Goal: Transaction & Acquisition: Purchase product/service

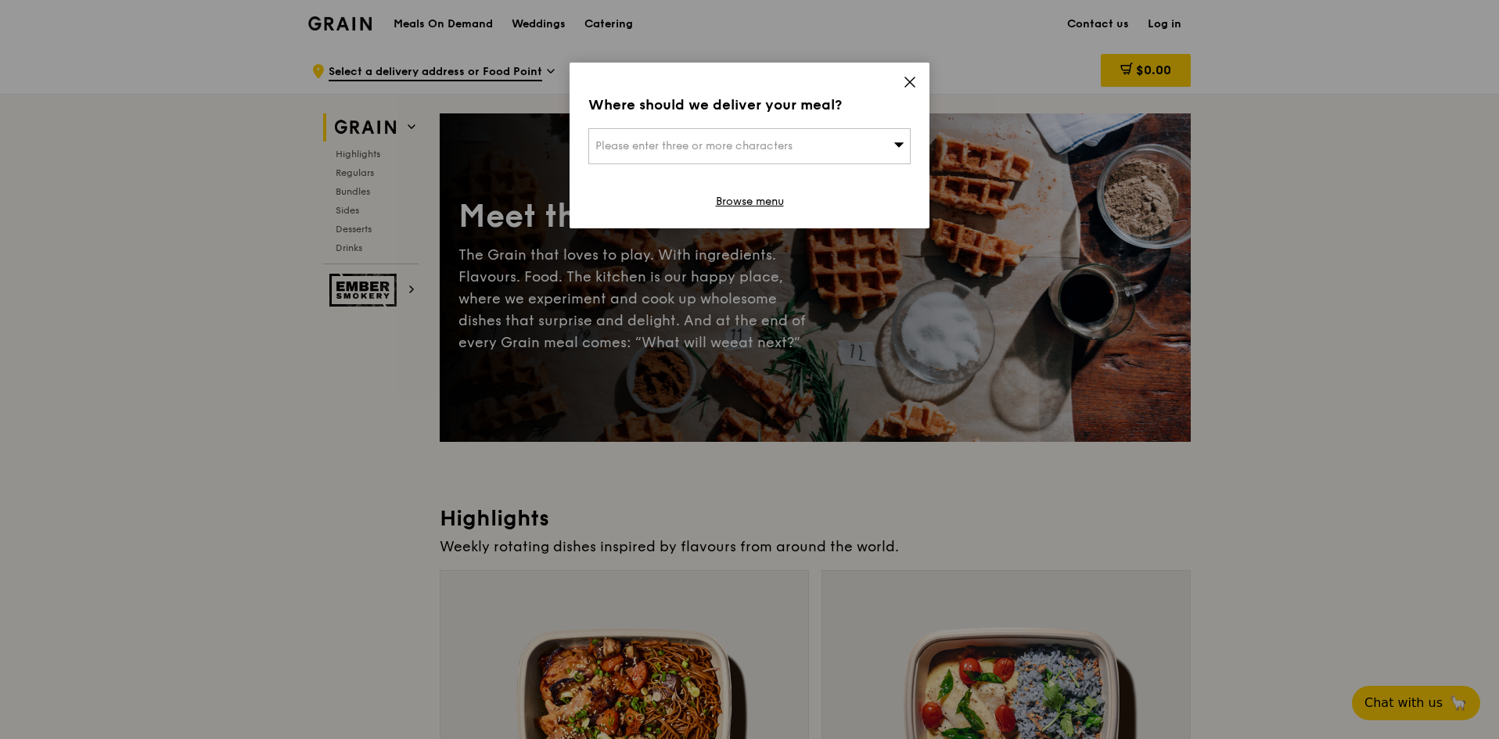
click at [863, 131] on div "Please enter three or more characters" at bounding box center [749, 146] width 322 height 36
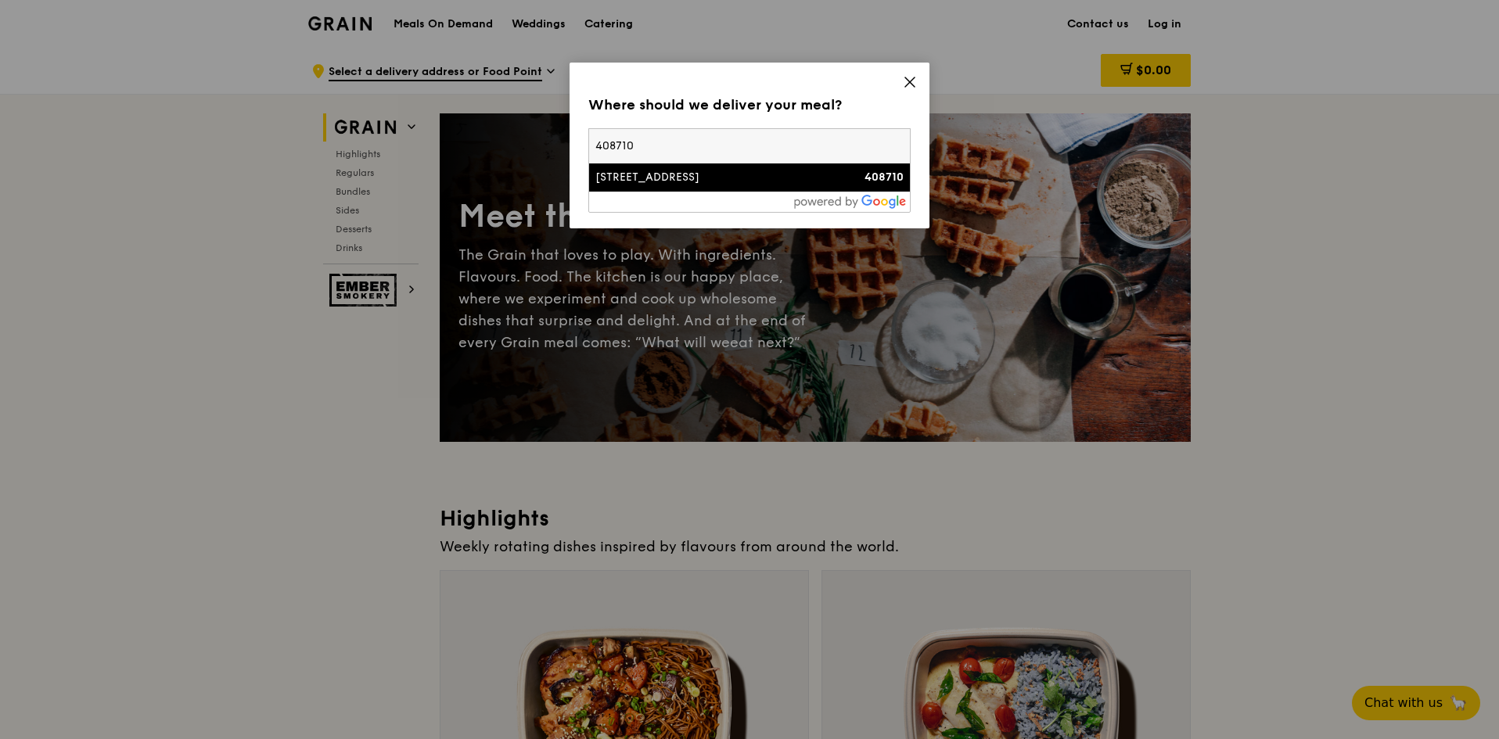
type input "408710"
click at [800, 185] on li "[STREET_ADDRESS] 408710" at bounding box center [749, 177] width 321 height 28
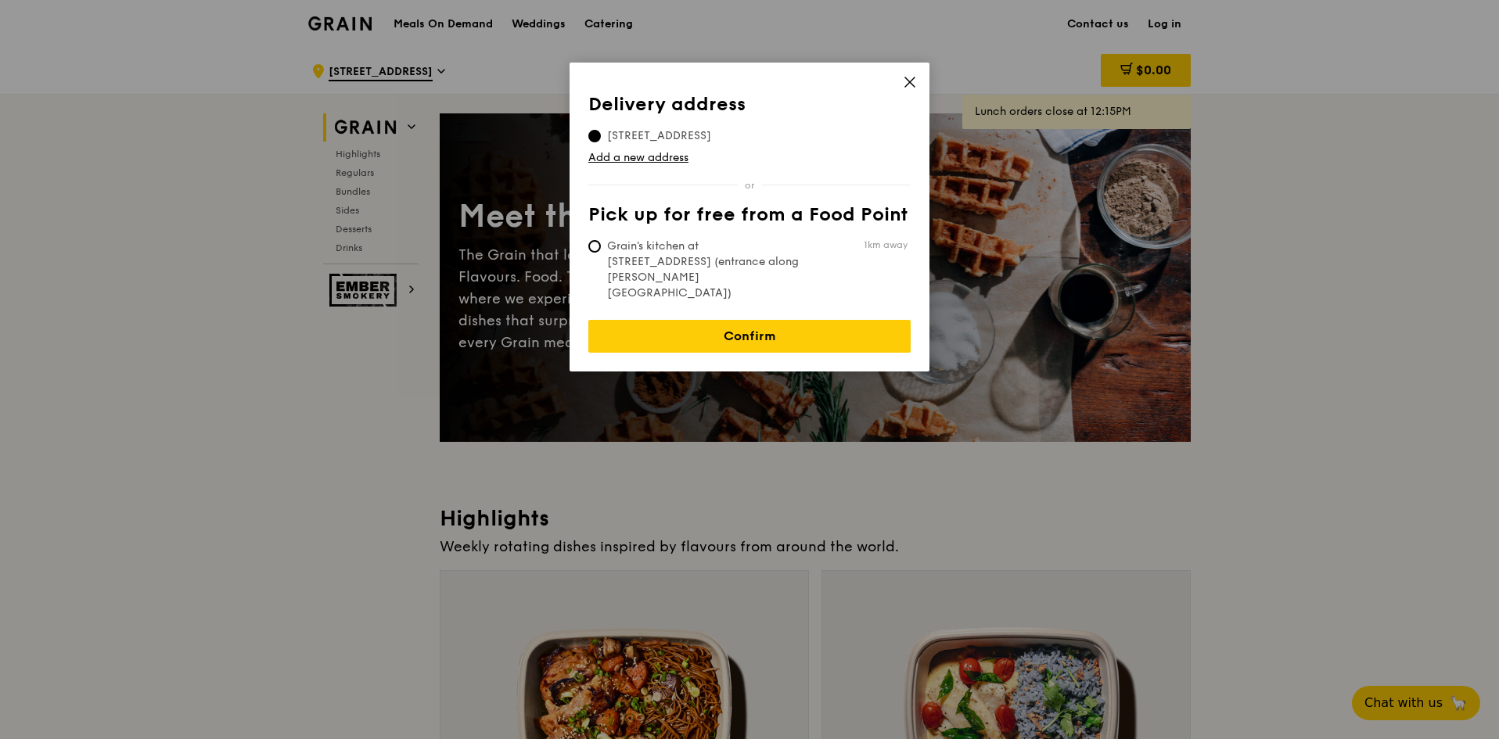
click at [746, 254] on span "Grain's kitchen at [STREET_ADDRESS] (entrance along [PERSON_NAME][GEOGRAPHIC_DA…" at bounding box center [704, 270] width 233 height 63
click at [601, 253] on input "Grain's kitchen at [STREET_ADDRESS] (entrance along [PERSON_NAME][GEOGRAPHIC_DA…" at bounding box center [594, 246] width 13 height 13
radio input "true"
click at [695, 130] on span "[STREET_ADDRESS]" at bounding box center [659, 136] width 142 height 16
click at [601, 130] on input "[STREET_ADDRESS]" at bounding box center [594, 136] width 13 height 13
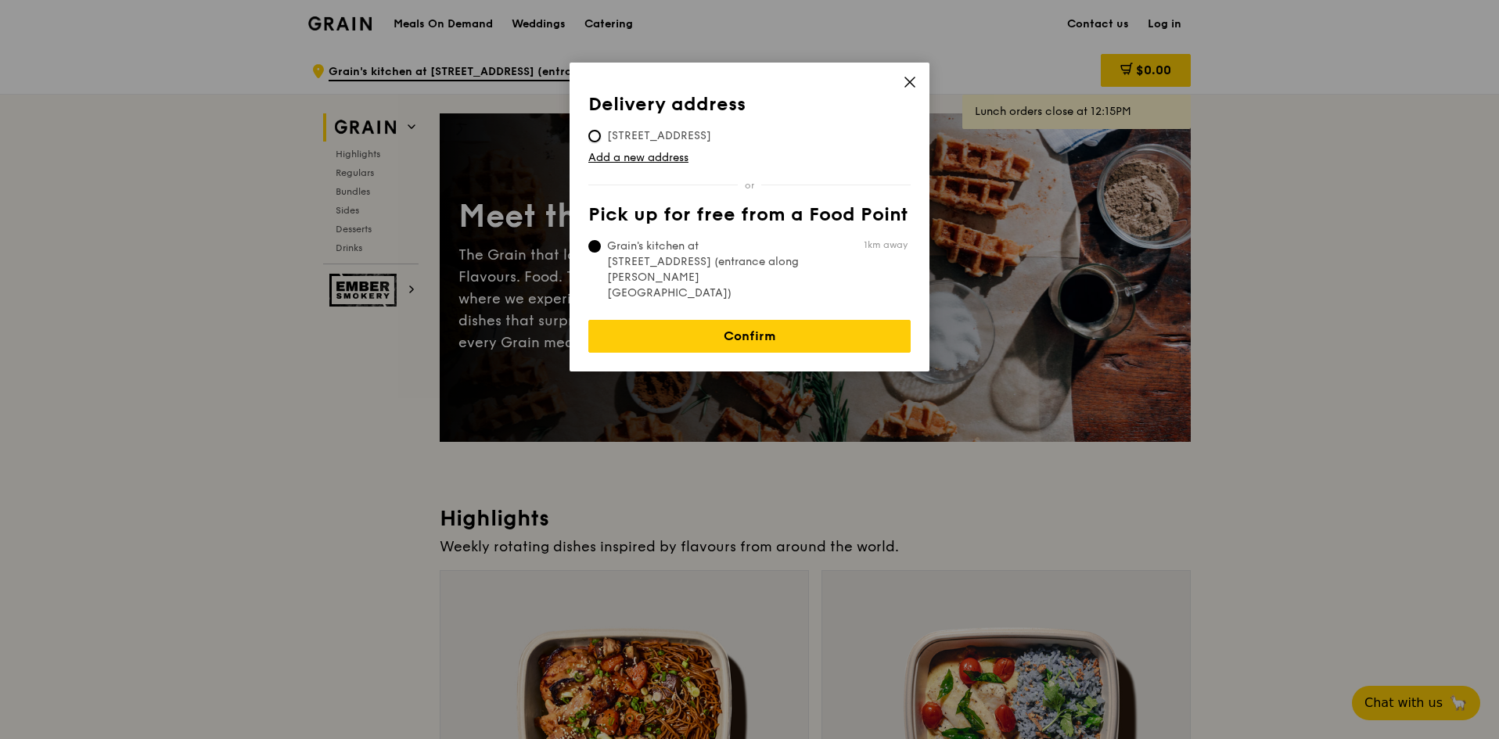
radio input "true"
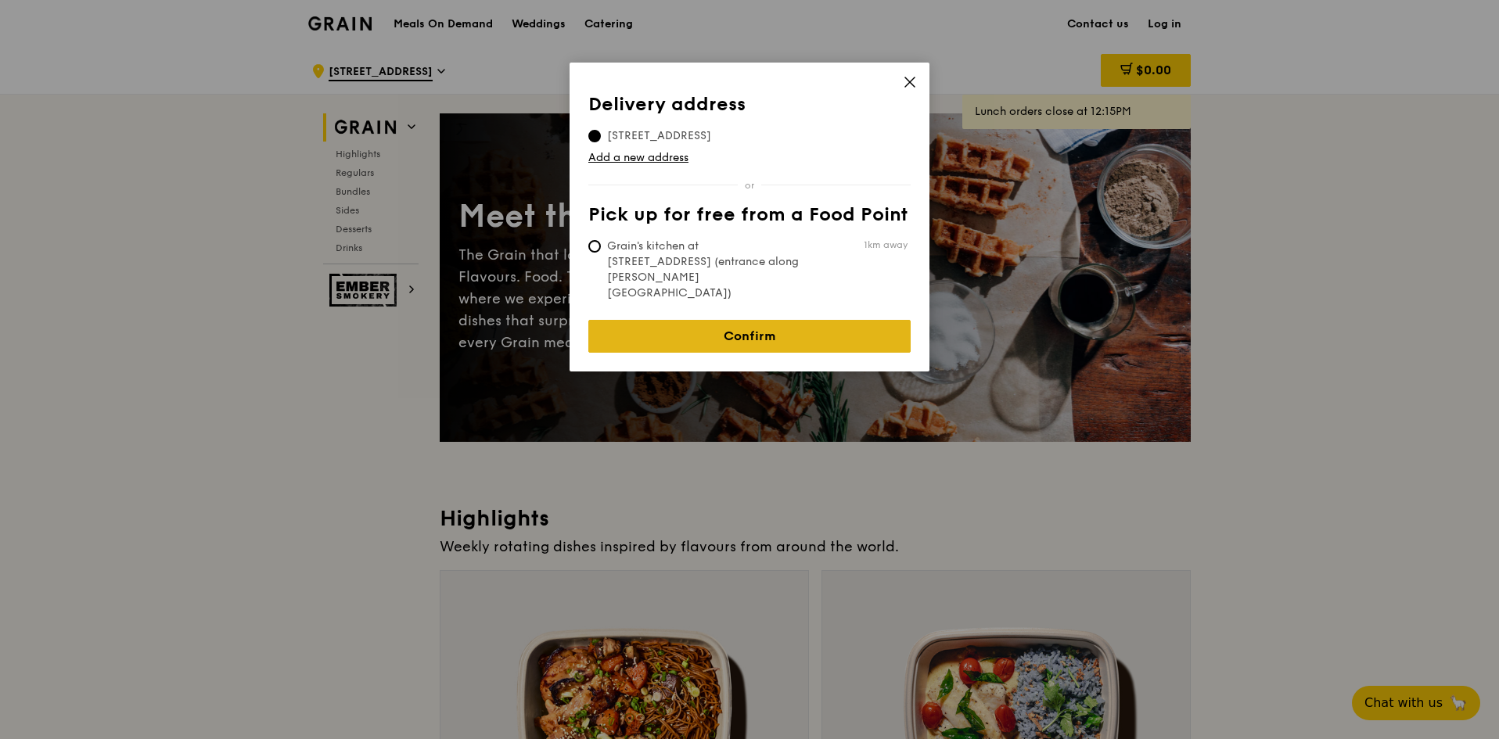
click at [729, 320] on link "Confirm" at bounding box center [749, 336] width 322 height 33
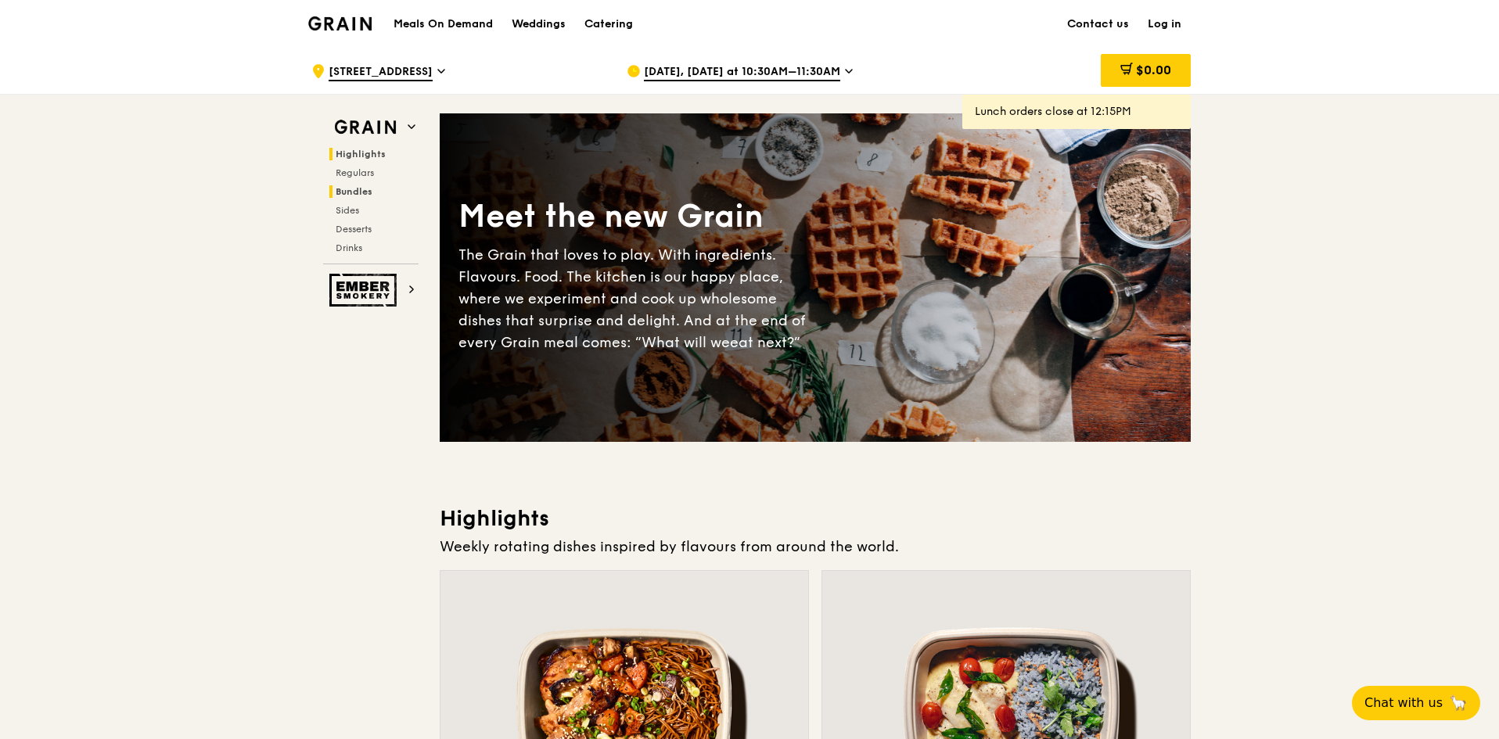
click at [353, 192] on span "Bundles" at bounding box center [354, 191] width 37 height 11
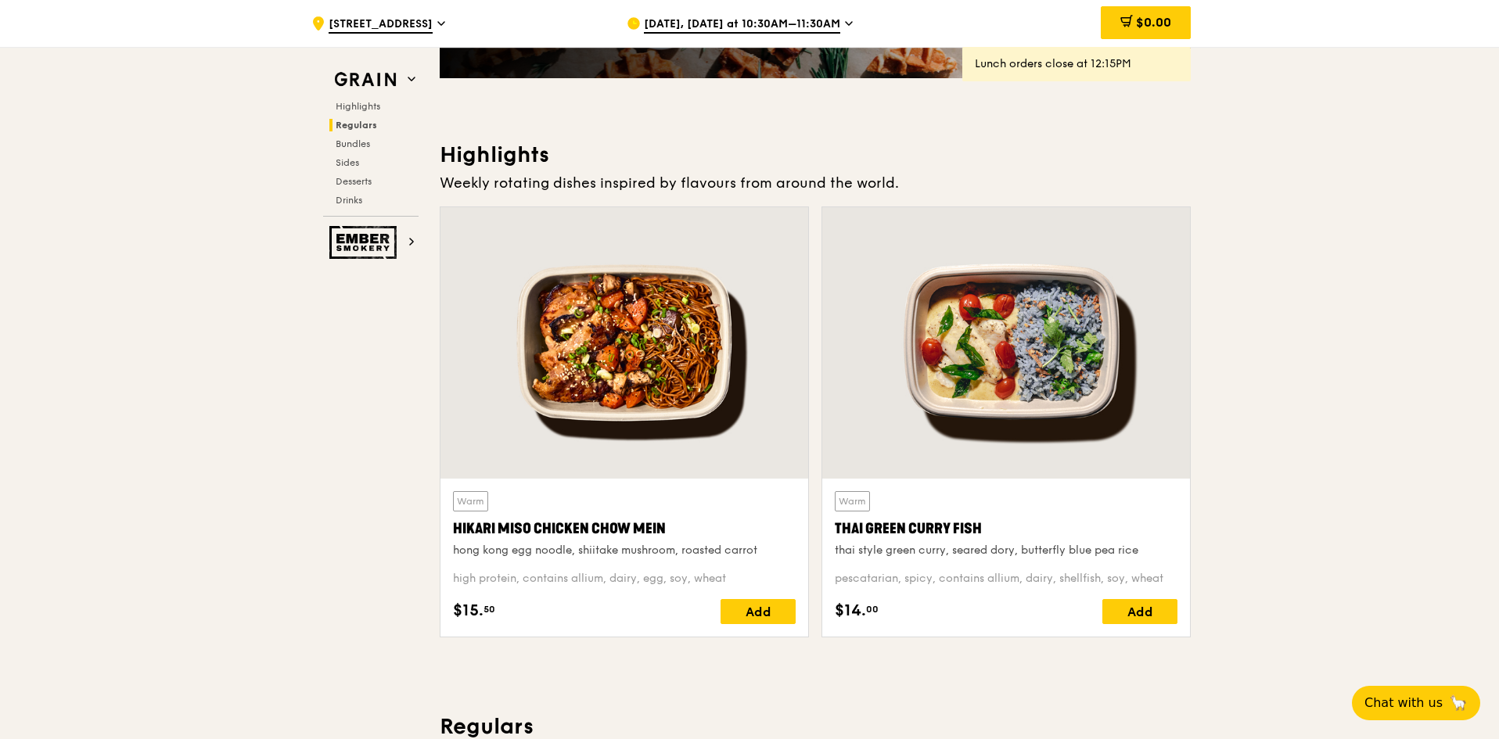
scroll to position [203, 0]
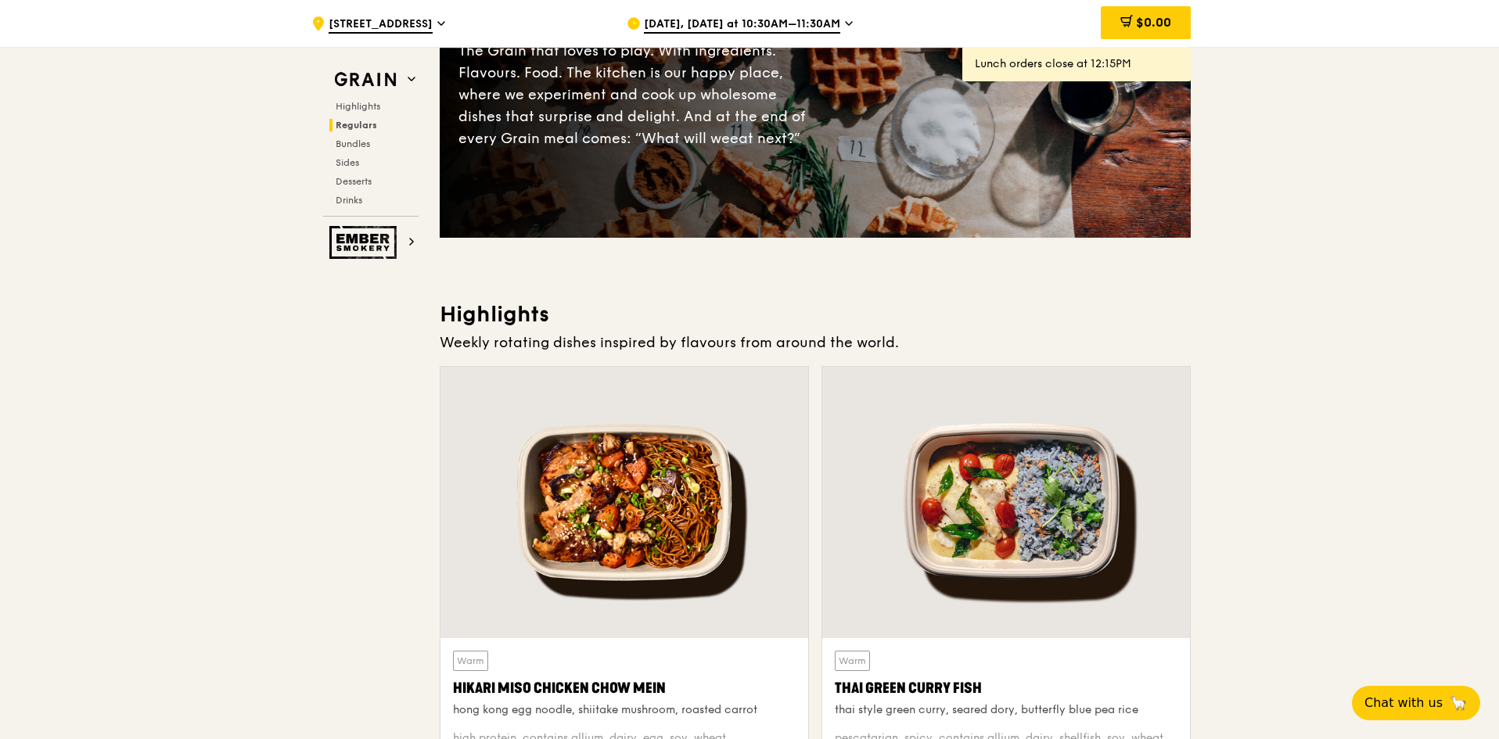
click at [797, 24] on span "[DATE], [DATE] at 10:30AM–11:30AM" at bounding box center [742, 24] width 196 height 17
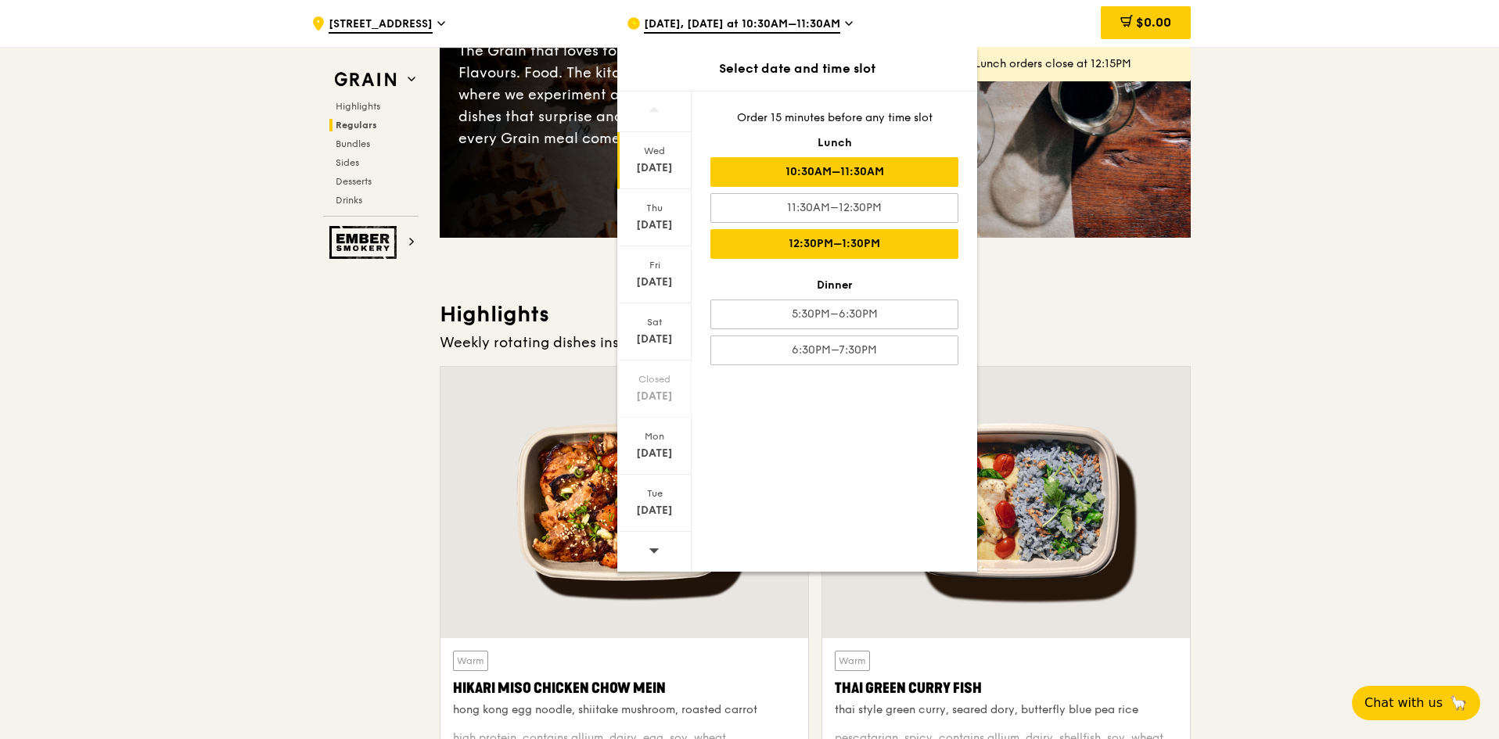
click at [922, 234] on div "12:30PM–1:30PM" at bounding box center [834, 244] width 248 height 30
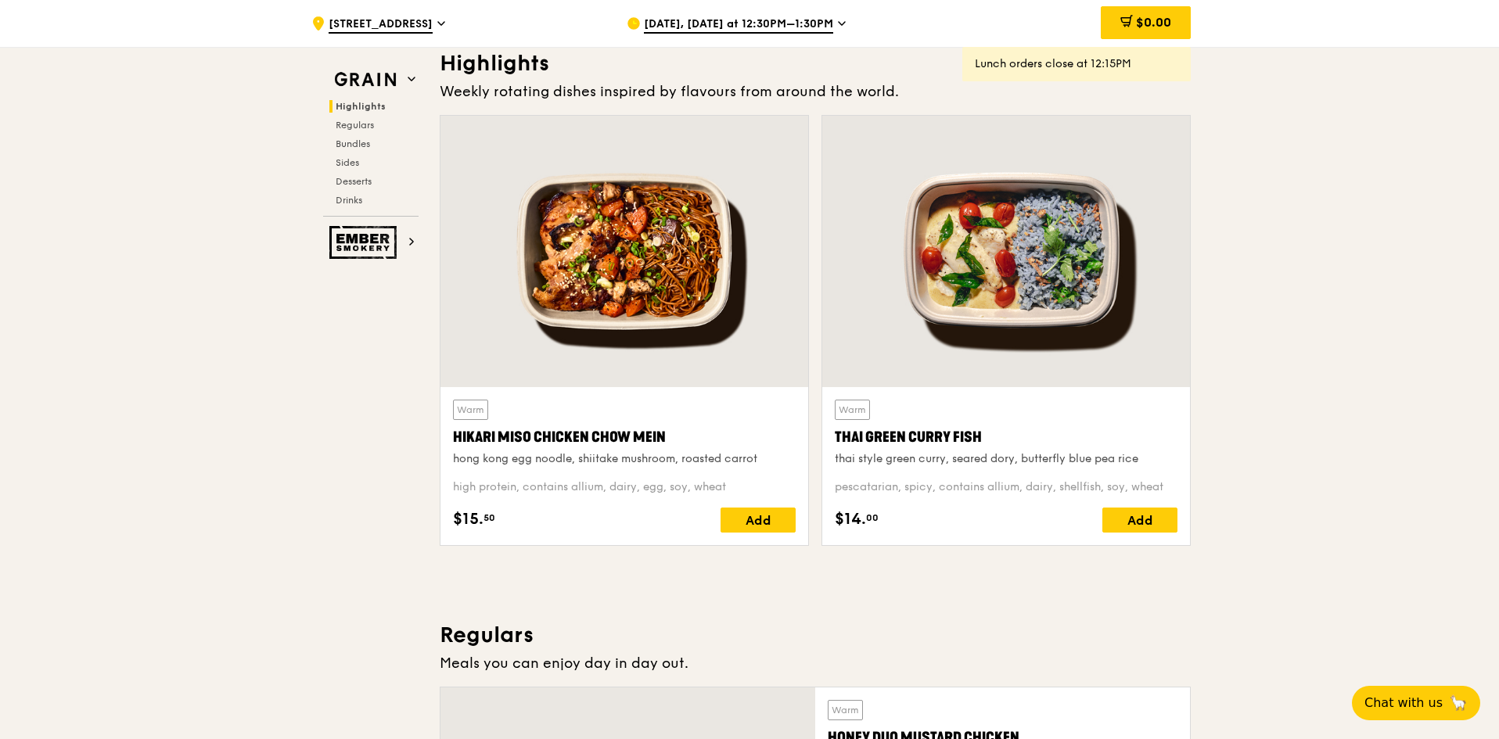
scroll to position [516, 0]
